Goal: Task Accomplishment & Management: Use online tool/utility

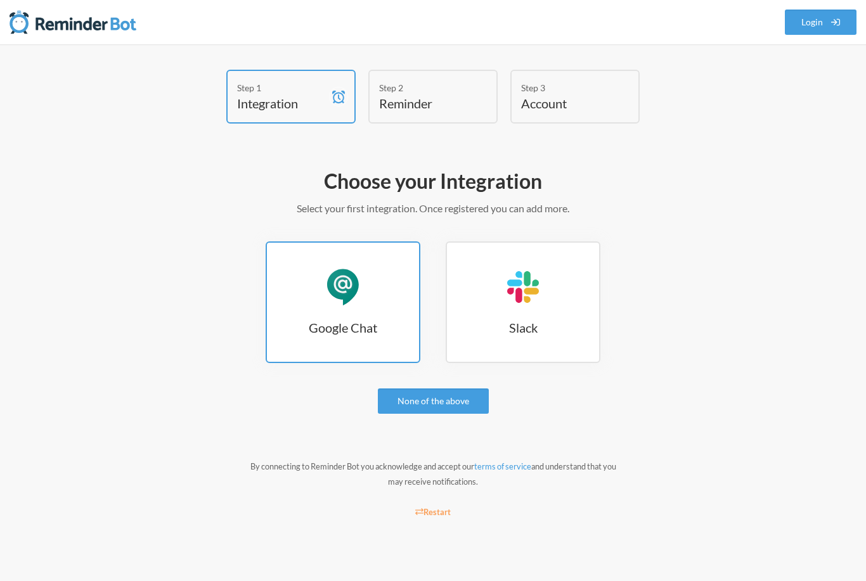
click at [359, 294] on div "Google Chat" at bounding box center [343, 287] width 38 height 38
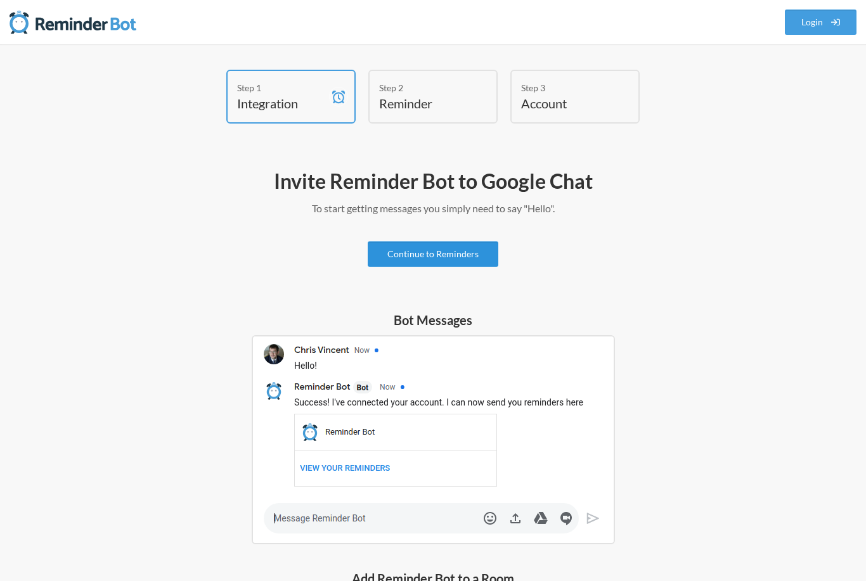
click at [441, 255] on link "Continue to Reminders" at bounding box center [433, 253] width 131 height 25
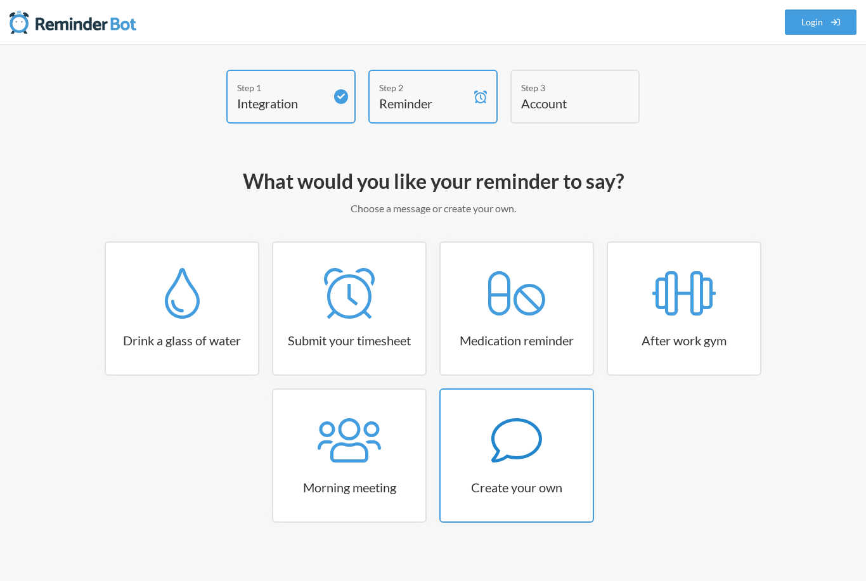
click at [534, 451] on icon at bounding box center [516, 440] width 51 height 44
select select "10:30:00"
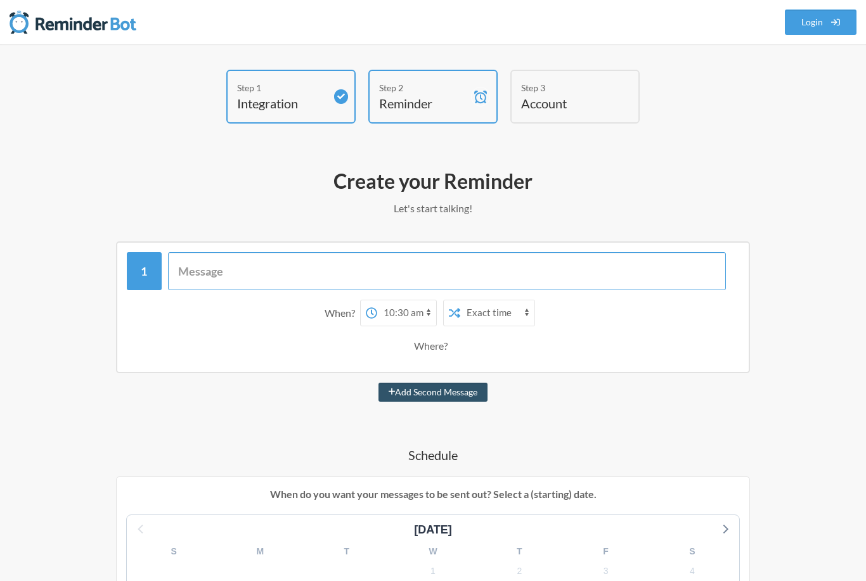
click at [228, 271] on input "text" at bounding box center [447, 271] width 558 height 38
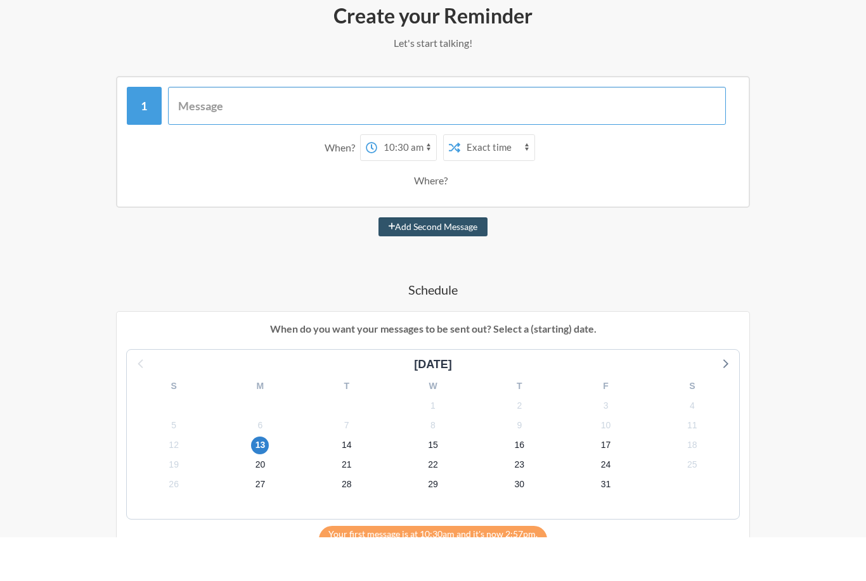
scroll to position [122, 0]
type input "Back in Stock Email to List"
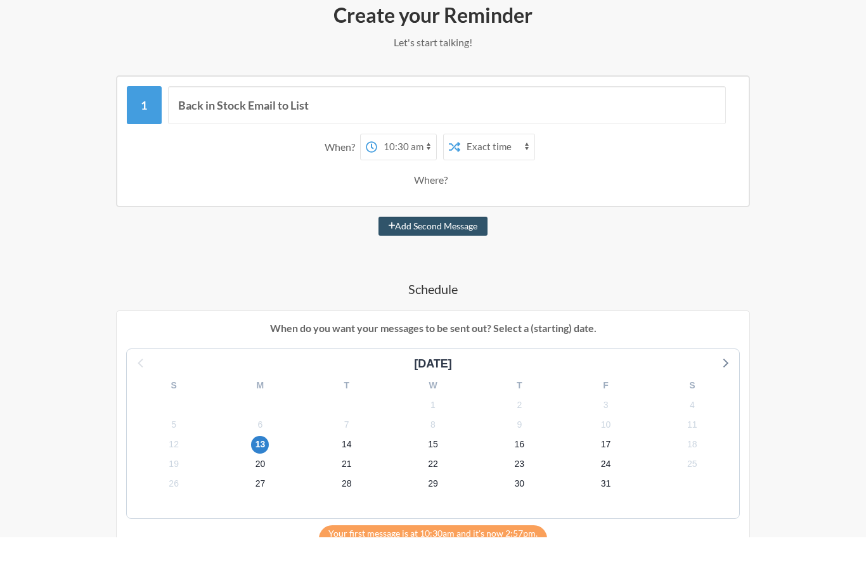
scroll to position [167, 0]
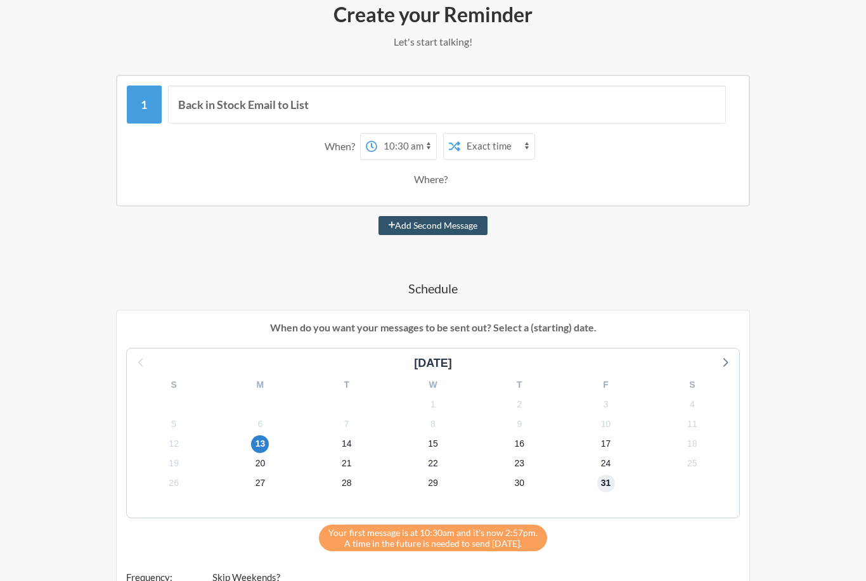
click at [609, 485] on span "31" at bounding box center [606, 484] width 18 height 18
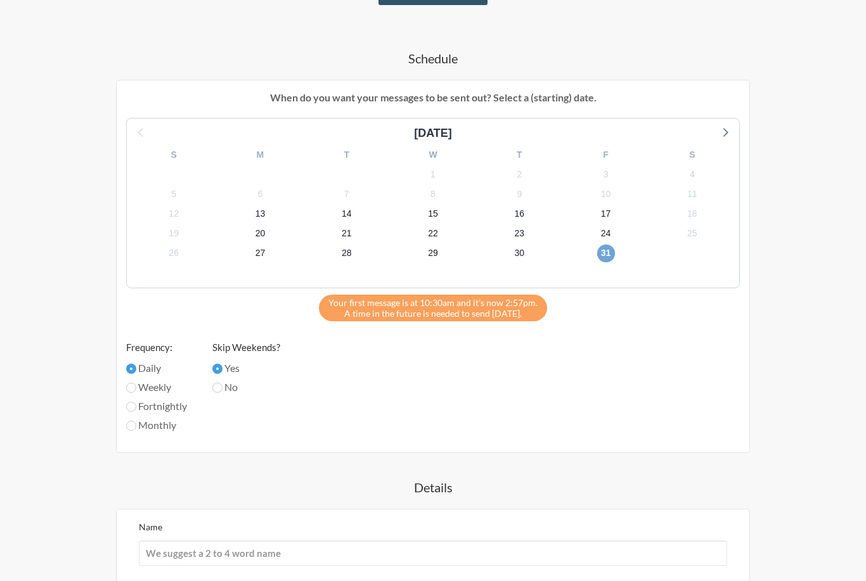
scroll to position [542, 0]
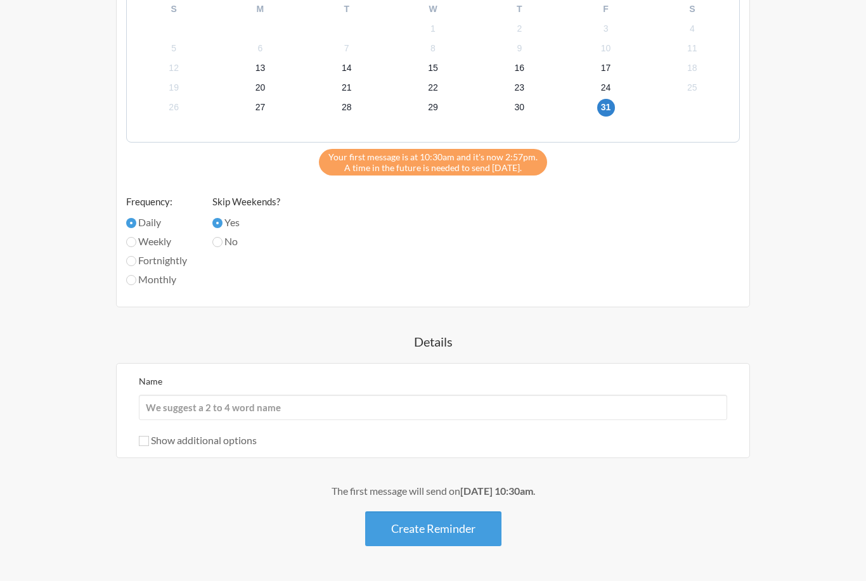
click at [432, 532] on button "Create Reminder" at bounding box center [433, 528] width 136 height 35
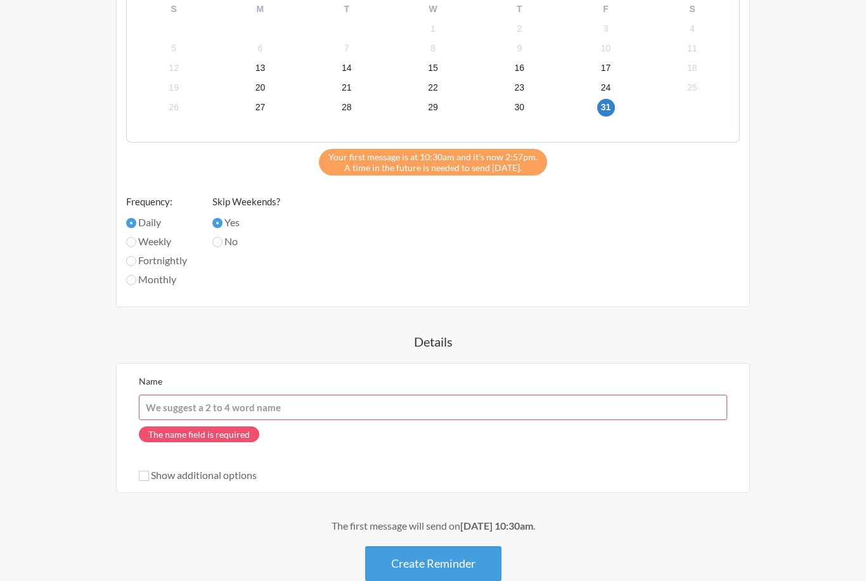
click at [294, 404] on input "Name" at bounding box center [433, 407] width 588 height 25
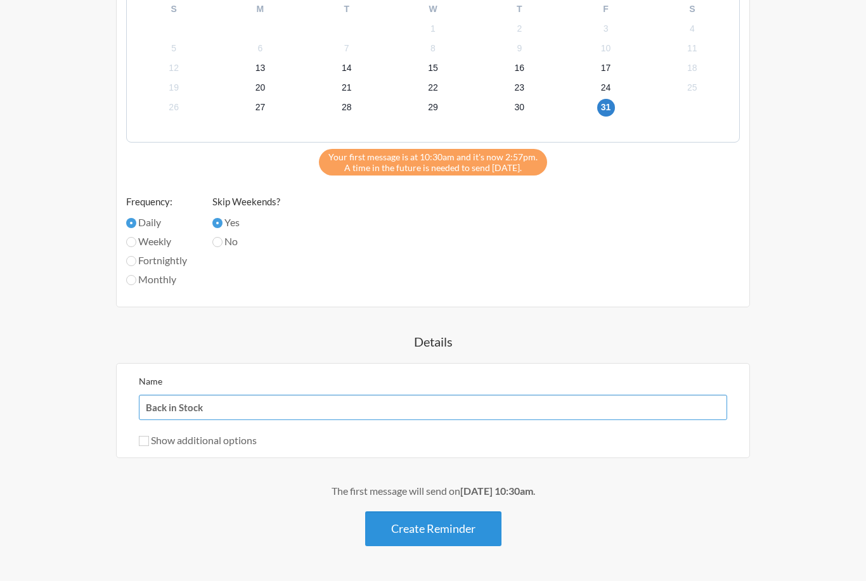
type input "Back in Stock"
click at [434, 530] on button "Create Reminder" at bounding box center [433, 528] width 136 height 35
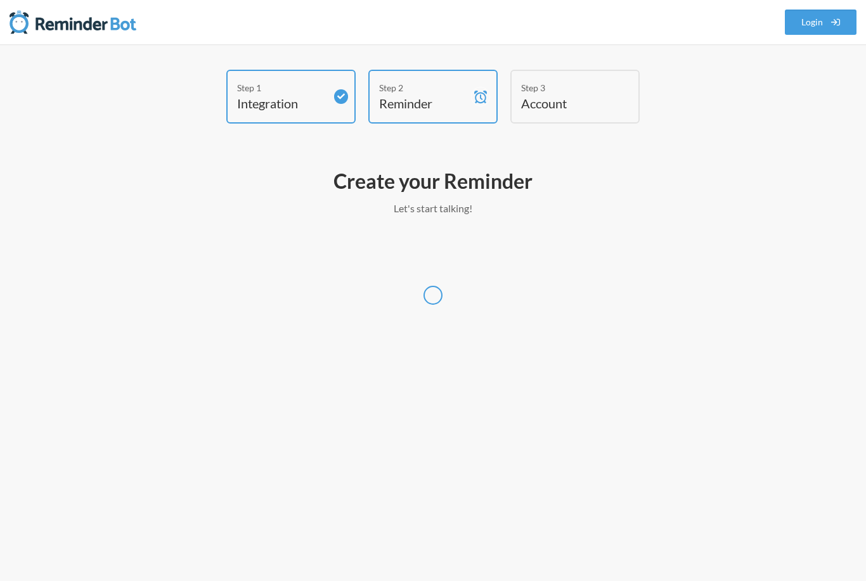
select select "Pacific/Guam"
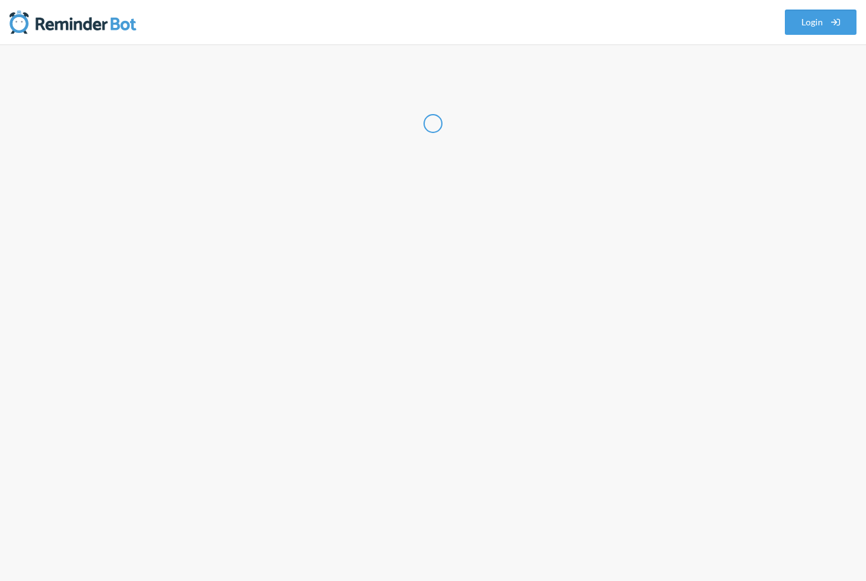
select select "GU"
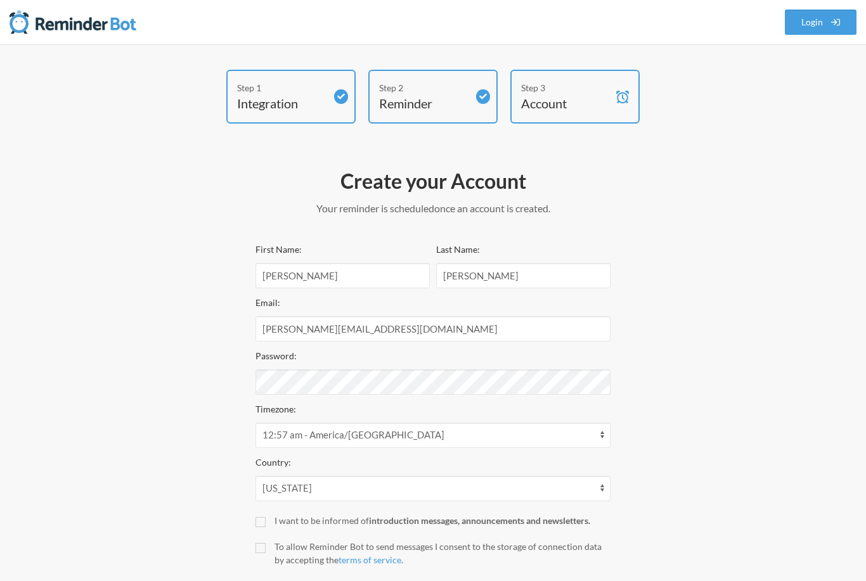
scroll to position [36, 0]
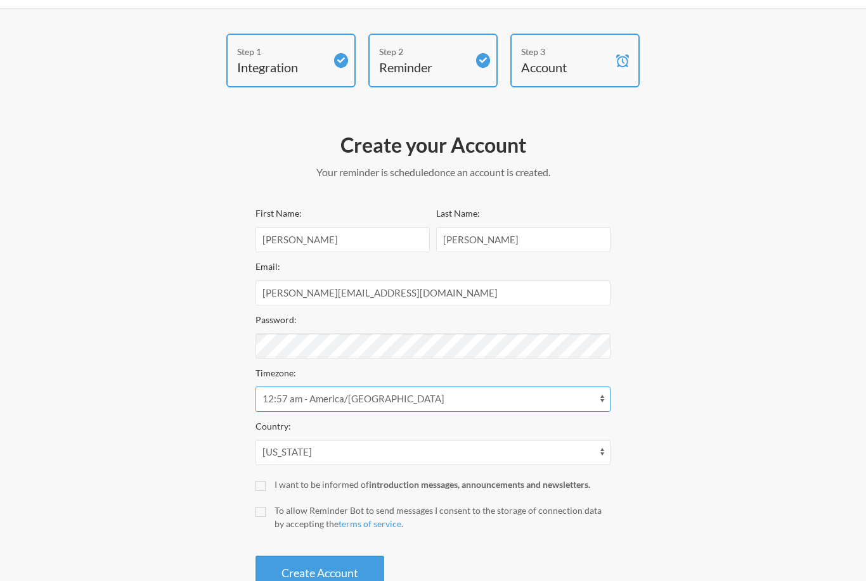
select select "Asia/Tokyo"
click at [262, 485] on input "I want to be informed of introduction messages, announcements and newsletters." at bounding box center [260, 486] width 10 height 10
click at [260, 484] on input "I want to be informed of introduction messages, announcements and newsletters." at bounding box center [260, 486] width 10 height 10
checkbox input "false"
click at [260, 510] on input "To allow Reminder Bot to send messages I consent to the storage of connection d…" at bounding box center [260, 512] width 10 height 10
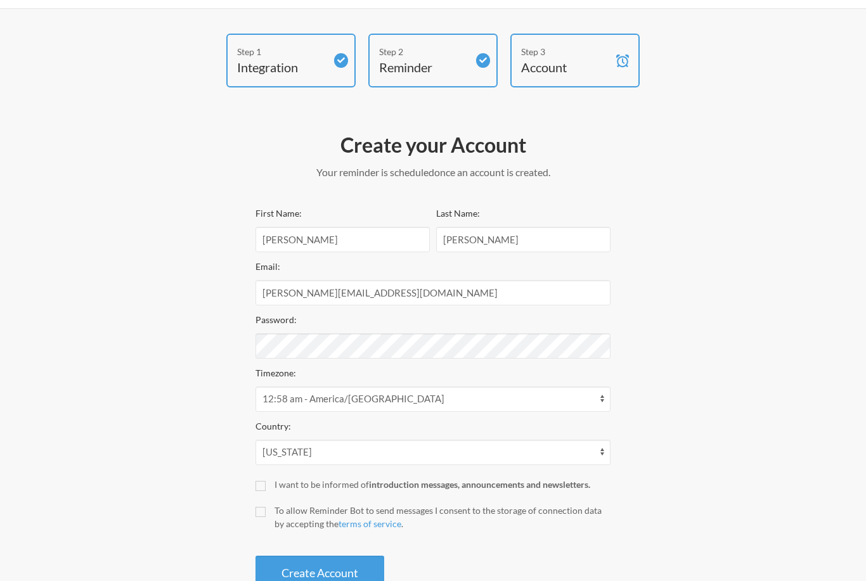
checkbox input "true"
click at [286, 573] on button "Create Account" at bounding box center [319, 573] width 129 height 35
click at [340, 573] on button "Create Account" at bounding box center [319, 573] width 129 height 35
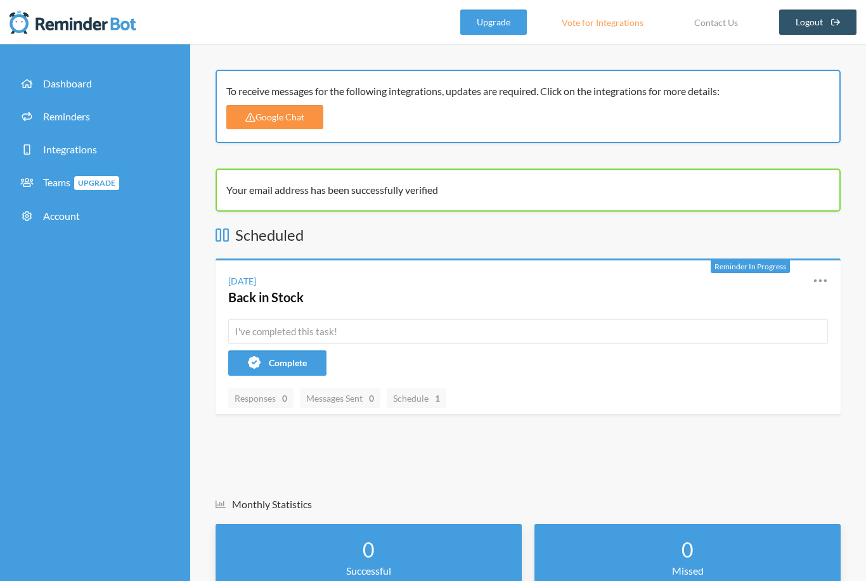
click at [282, 113] on link "Google Chat" at bounding box center [274, 117] width 97 height 24
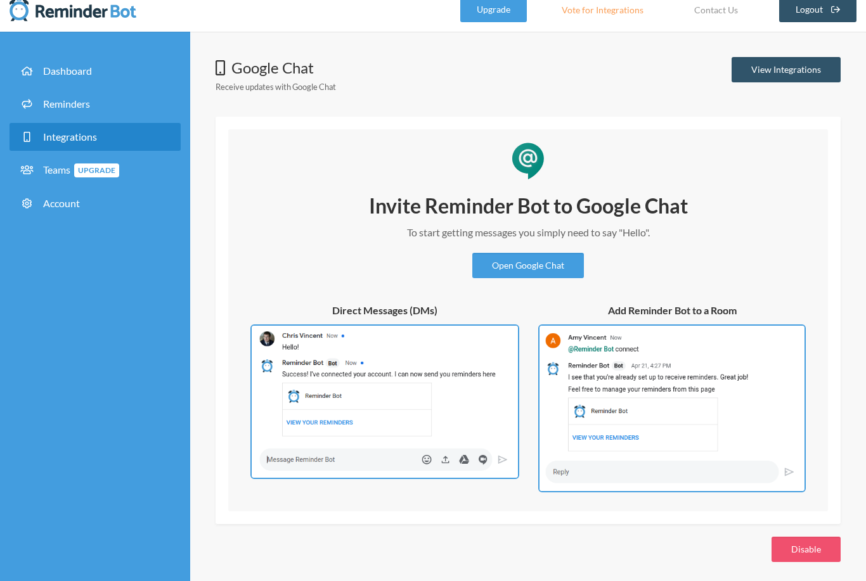
scroll to position [13, 0]
click at [518, 264] on link "Open Google Chat" at bounding box center [528, 265] width 112 height 25
